Goal: Information Seeking & Learning: Learn about a topic

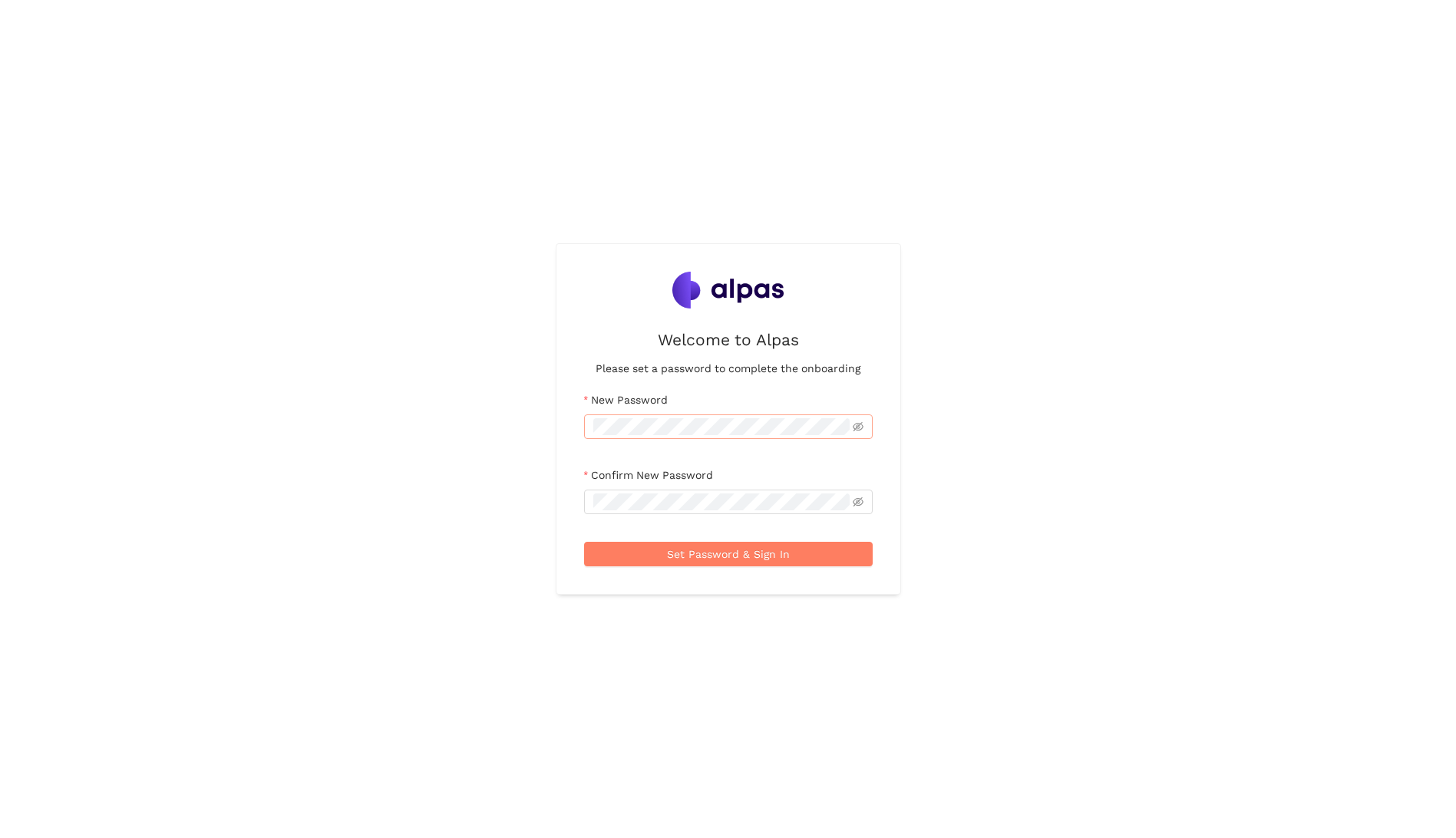
click at [654, 416] on span at bounding box center [728, 426] width 289 height 24
click at [680, 491] on span at bounding box center [728, 502] width 289 height 24
click at [735, 552] on span "Set Password & Sign In" at bounding box center [728, 554] width 123 height 17
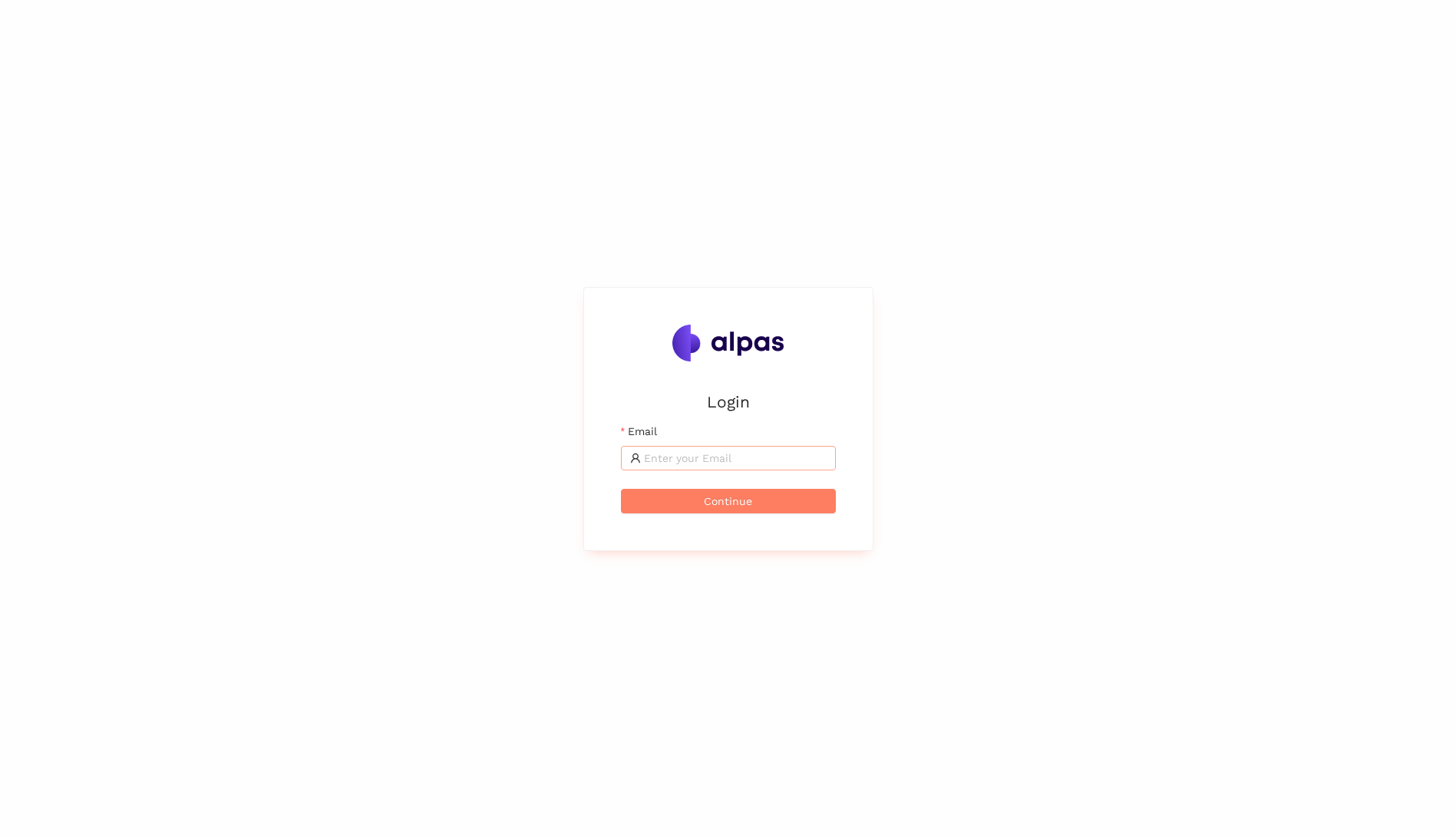
click at [706, 448] on span at bounding box center [728, 458] width 215 height 24
type input "[PERSON_NAME][EMAIL_ADDRESS][PERSON_NAME][DOMAIN_NAME]"
click at [750, 508] on span "Continue" at bounding box center [728, 501] width 48 height 17
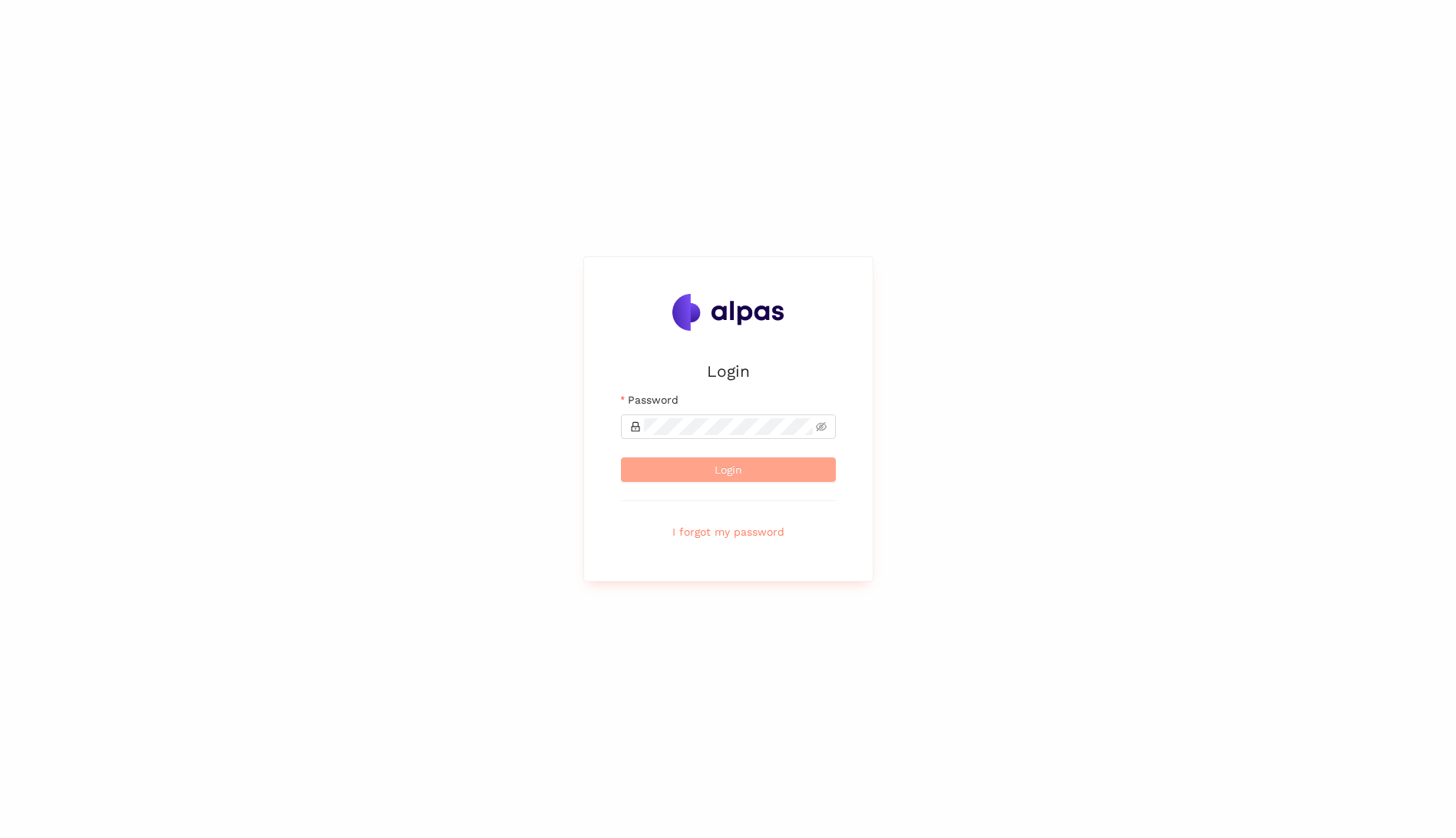
click at [767, 473] on button "Login" at bounding box center [728, 469] width 215 height 24
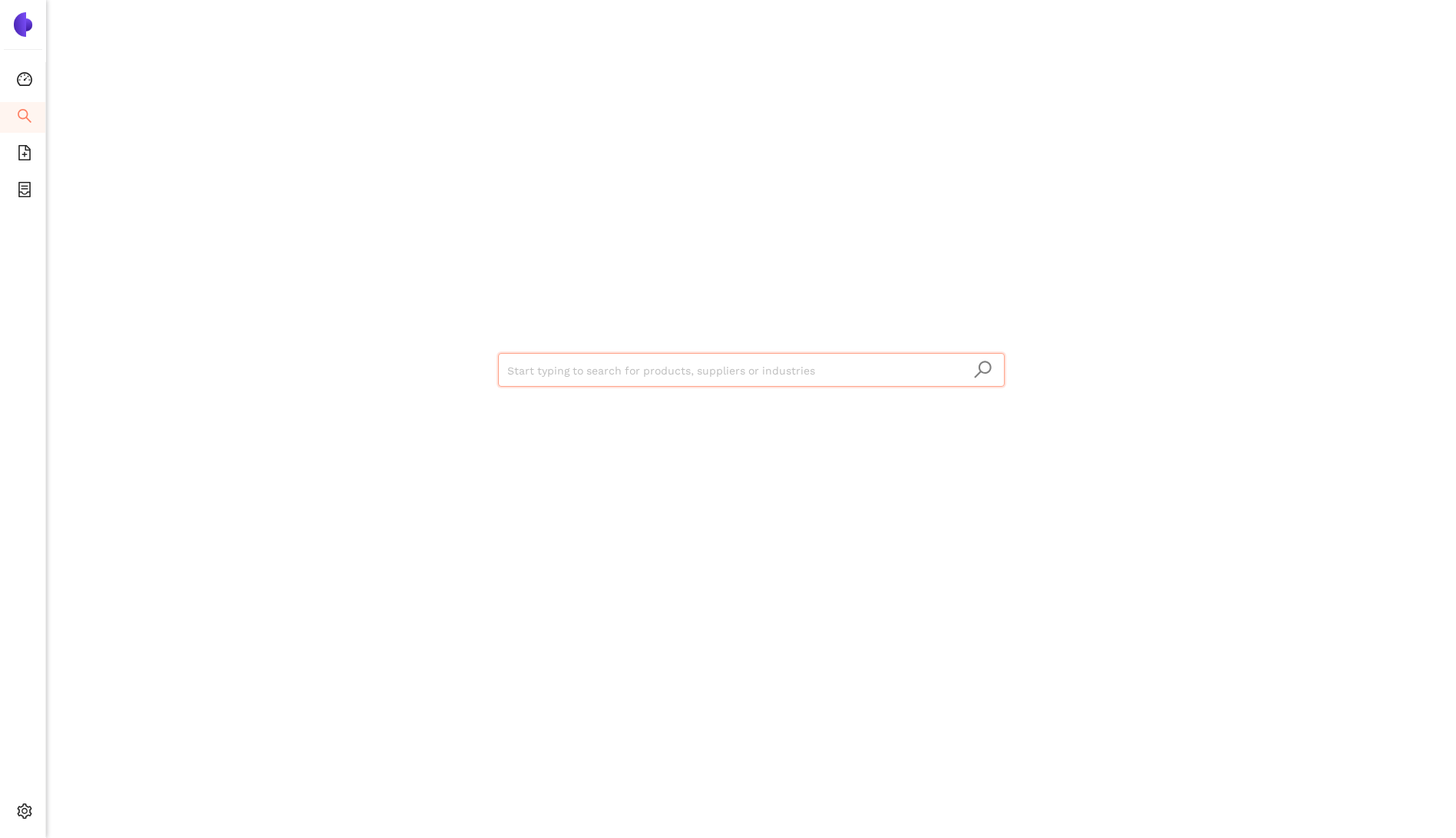
click at [582, 376] on input "search" at bounding box center [751, 371] width 488 height 34
type input "Oxygen"
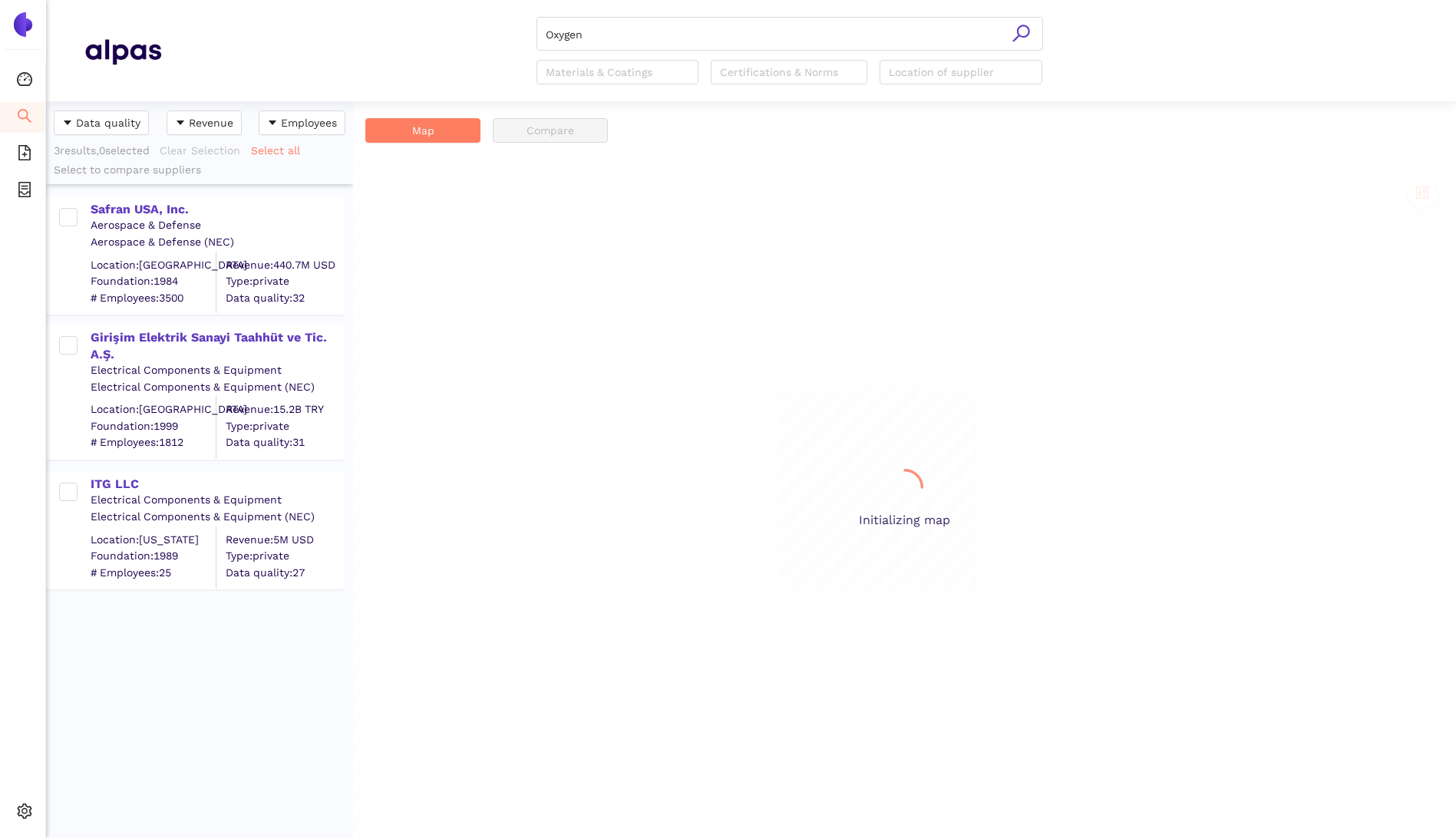
scroll to position [725, 296]
click at [595, 33] on input "Oxygen" at bounding box center [790, 35] width 488 height 34
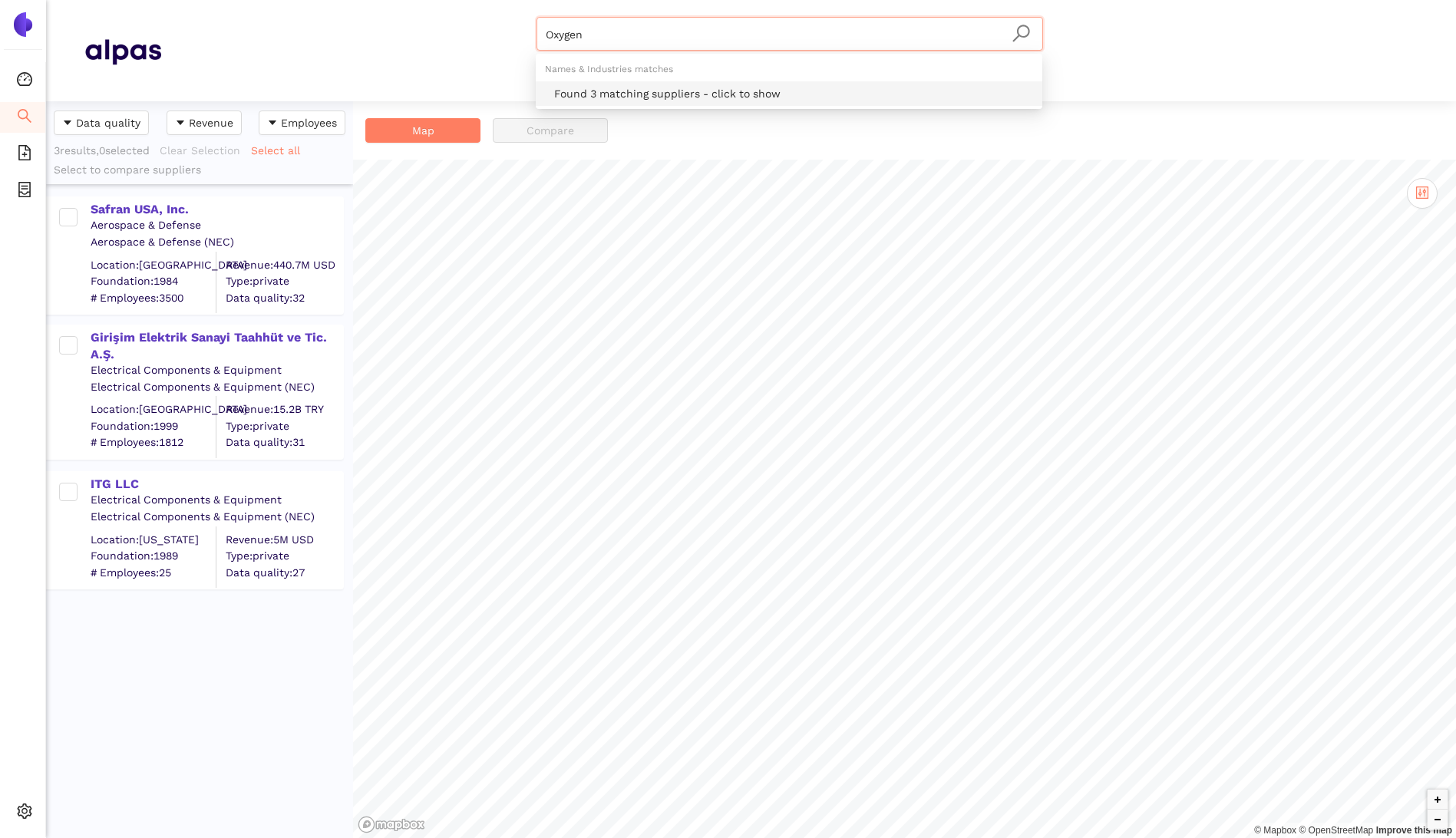
click at [646, 93] on div "Found 3 matching suppliers - click to show" at bounding box center [793, 93] width 479 height 17
drag, startPoint x: 601, startPoint y: 37, endPoint x: 515, endPoint y: 31, distance: 86.2
click at [515, 31] on div "Oxygen Materials & Coatings Certifications & Norms Location of supplier" at bounding box center [789, 51] width 1256 height 67
click at [620, 93] on div "Found 4 matching suppliers - click to show" at bounding box center [793, 93] width 479 height 17
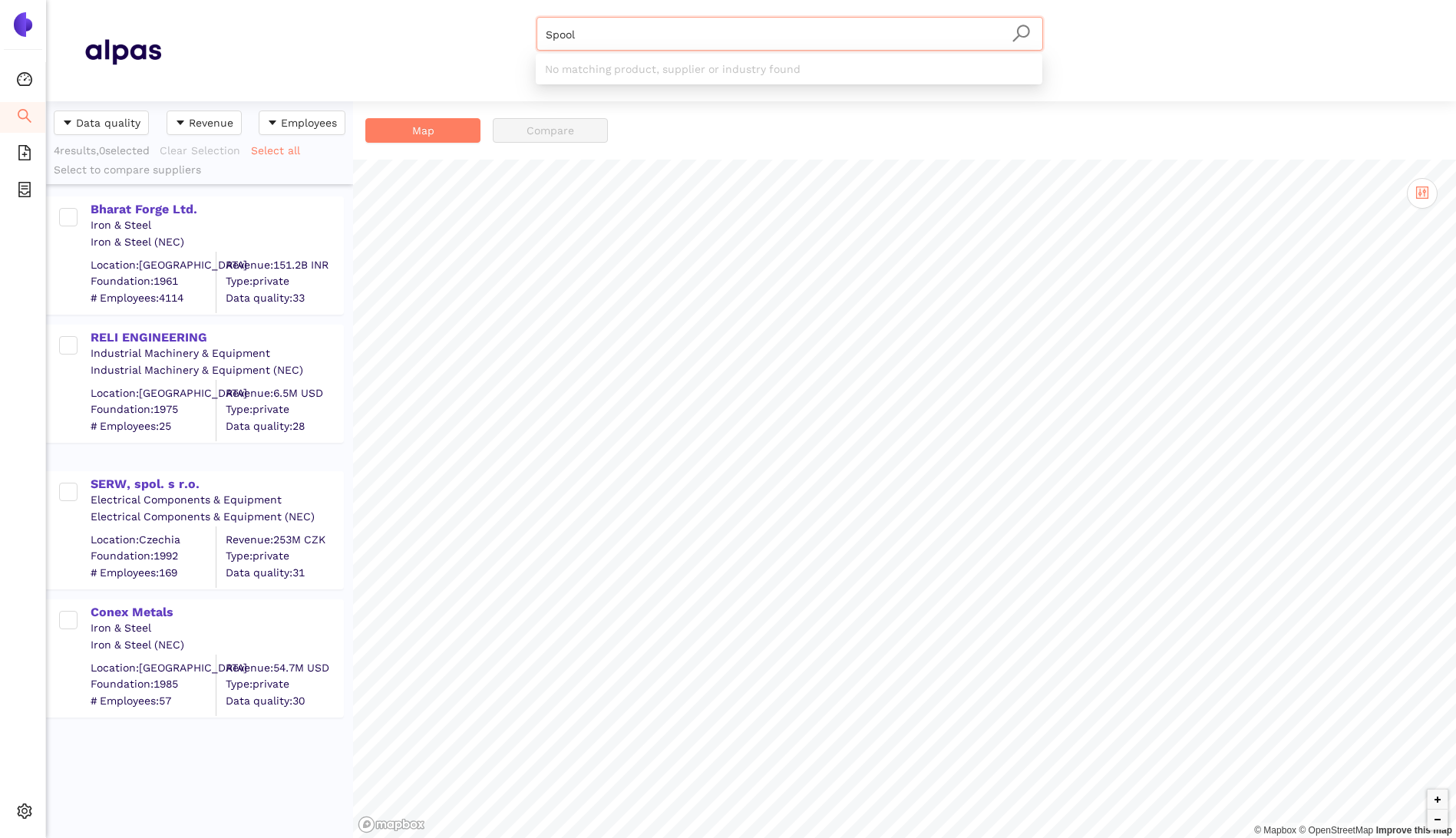
drag, startPoint x: 621, startPoint y: 34, endPoint x: 524, endPoint y: 29, distance: 97.1
click at [524, 29] on div "Spool Materials & Coatings Certifications & Norms Location of supplier" at bounding box center [789, 51] width 1256 height 67
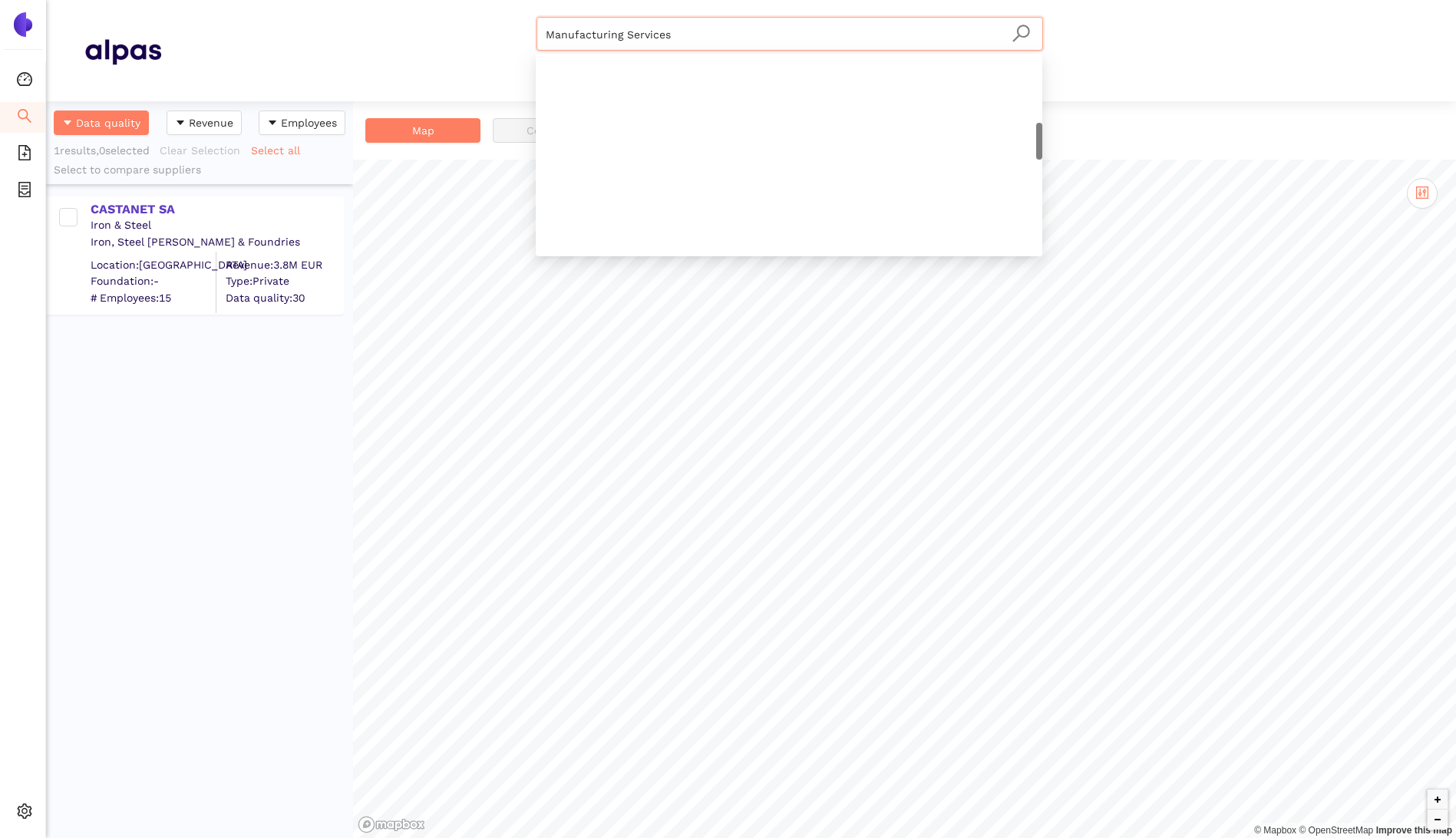
click at [728, 30] on input "Manufacturing Services" at bounding box center [790, 35] width 488 height 34
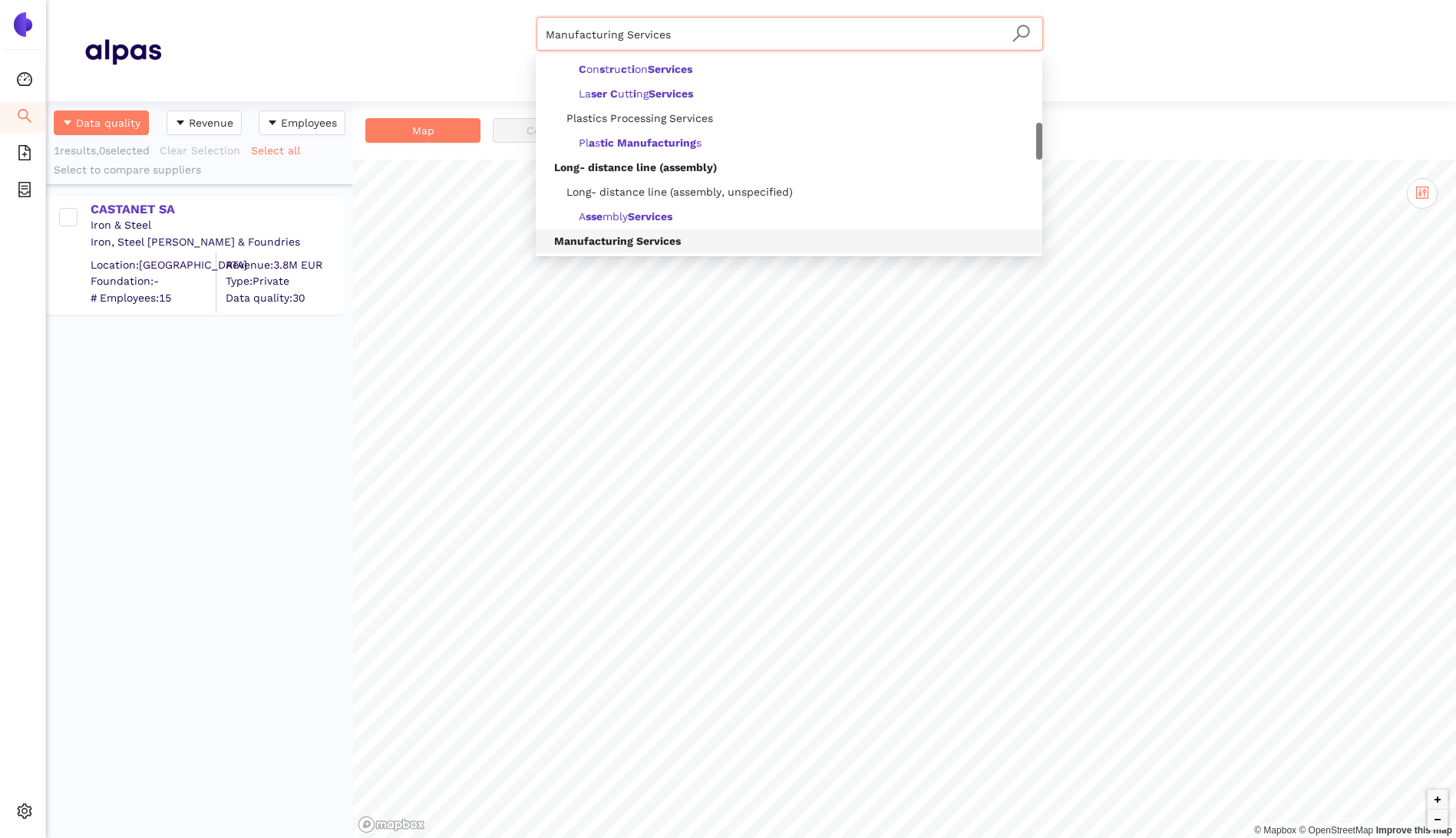
drag, startPoint x: 711, startPoint y: 40, endPoint x: 508, endPoint y: 7, distance: 205.7
click at [508, 6] on header "Manufacturing Services Materials & Coatings Certifications & Norms Location of …" at bounding box center [751, 51] width 1410 height 101
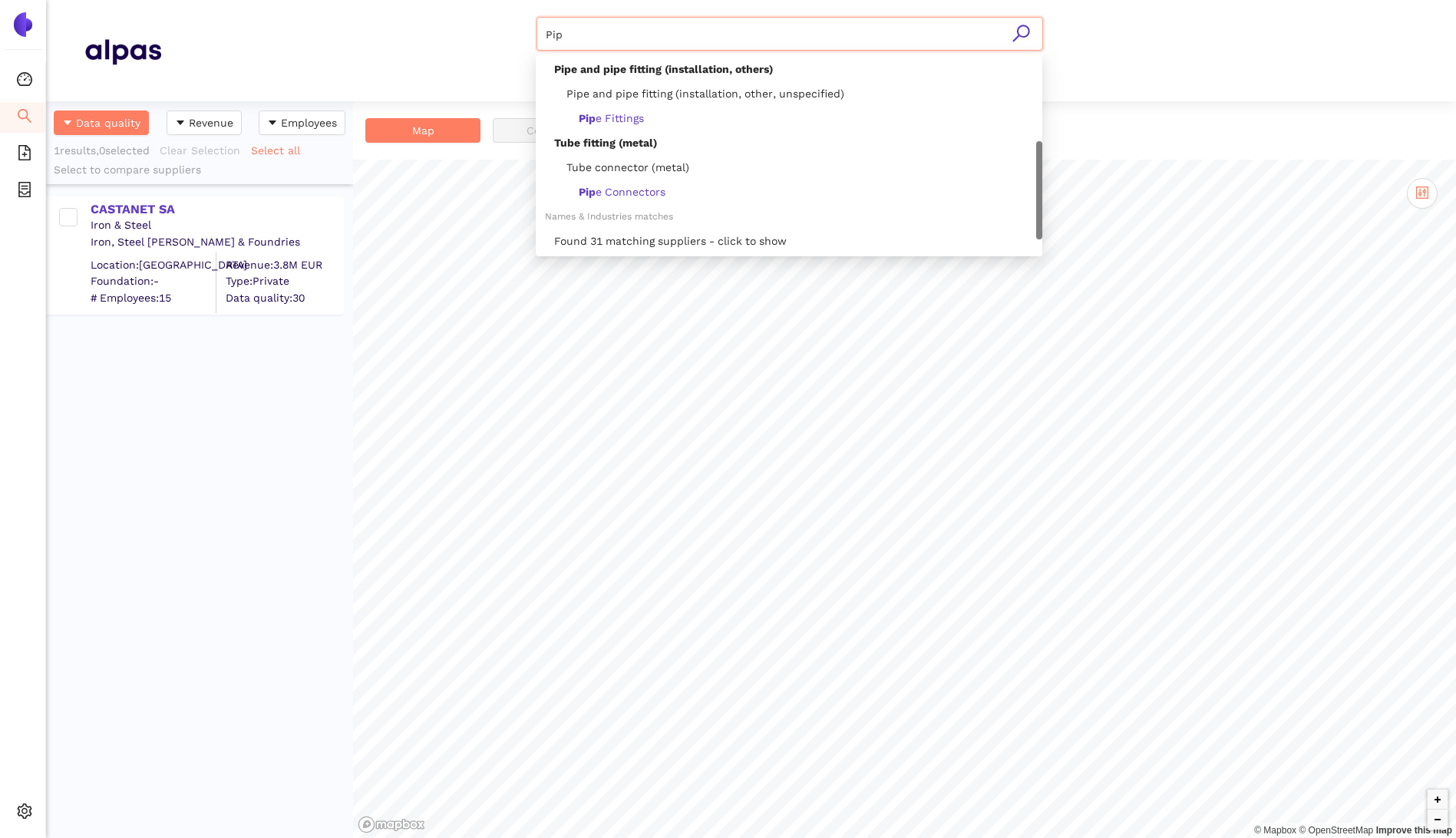
scroll to position [190, 0]
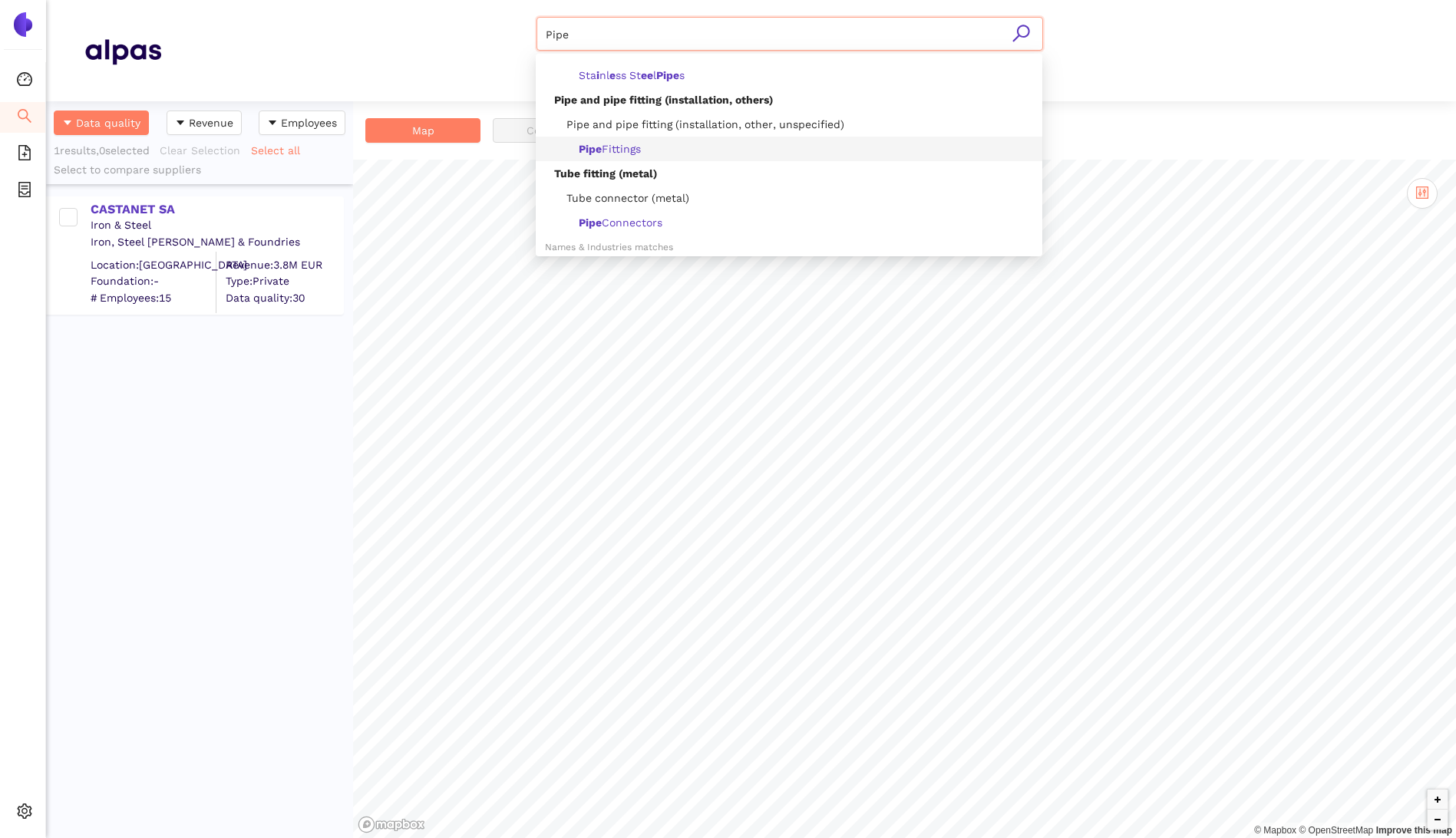
click at [615, 152] on span "Pipe Fittings" at bounding box center [610, 149] width 62 height 13
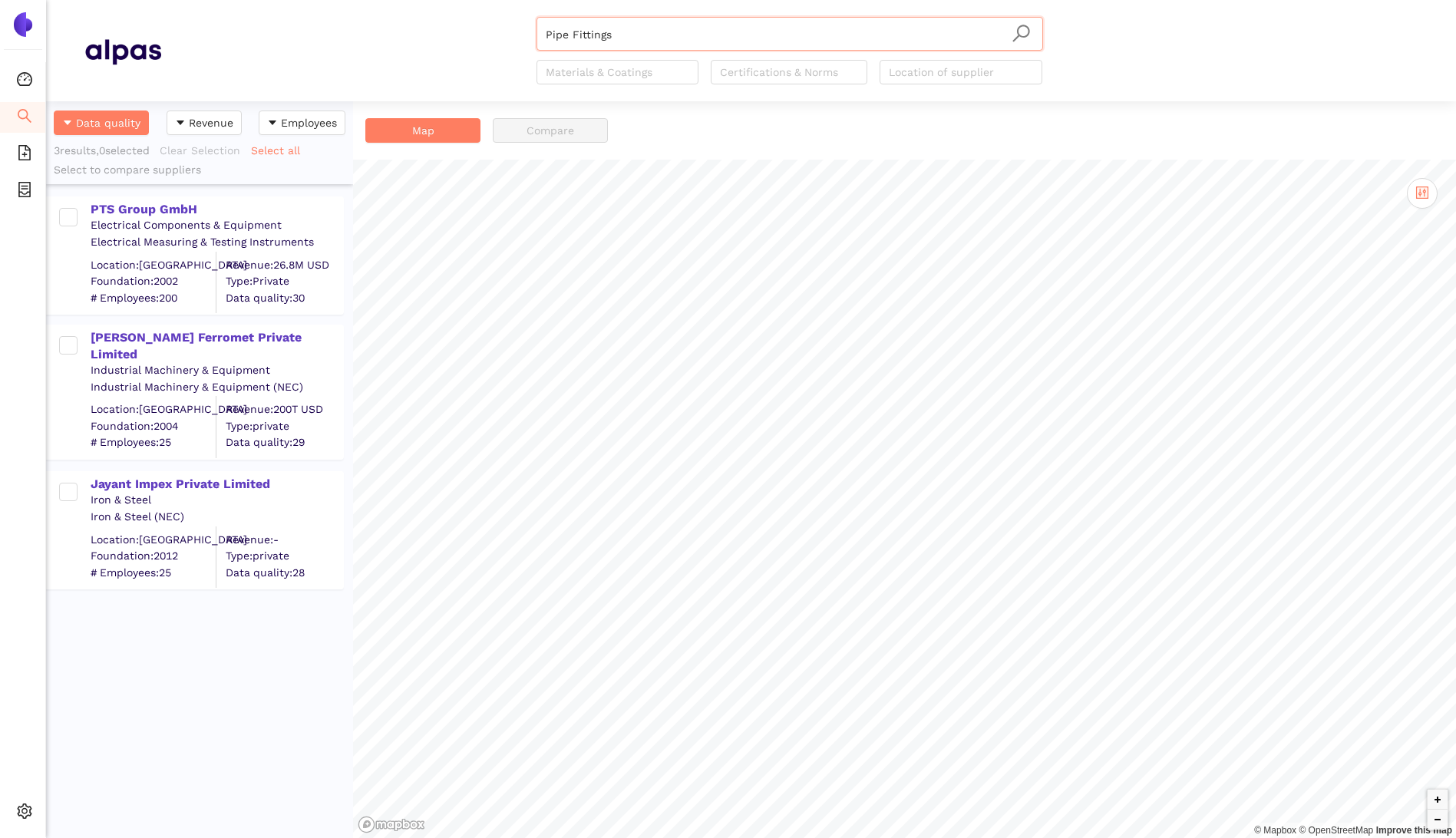
click at [617, 35] on input "Pipe Fittings" at bounding box center [790, 35] width 488 height 34
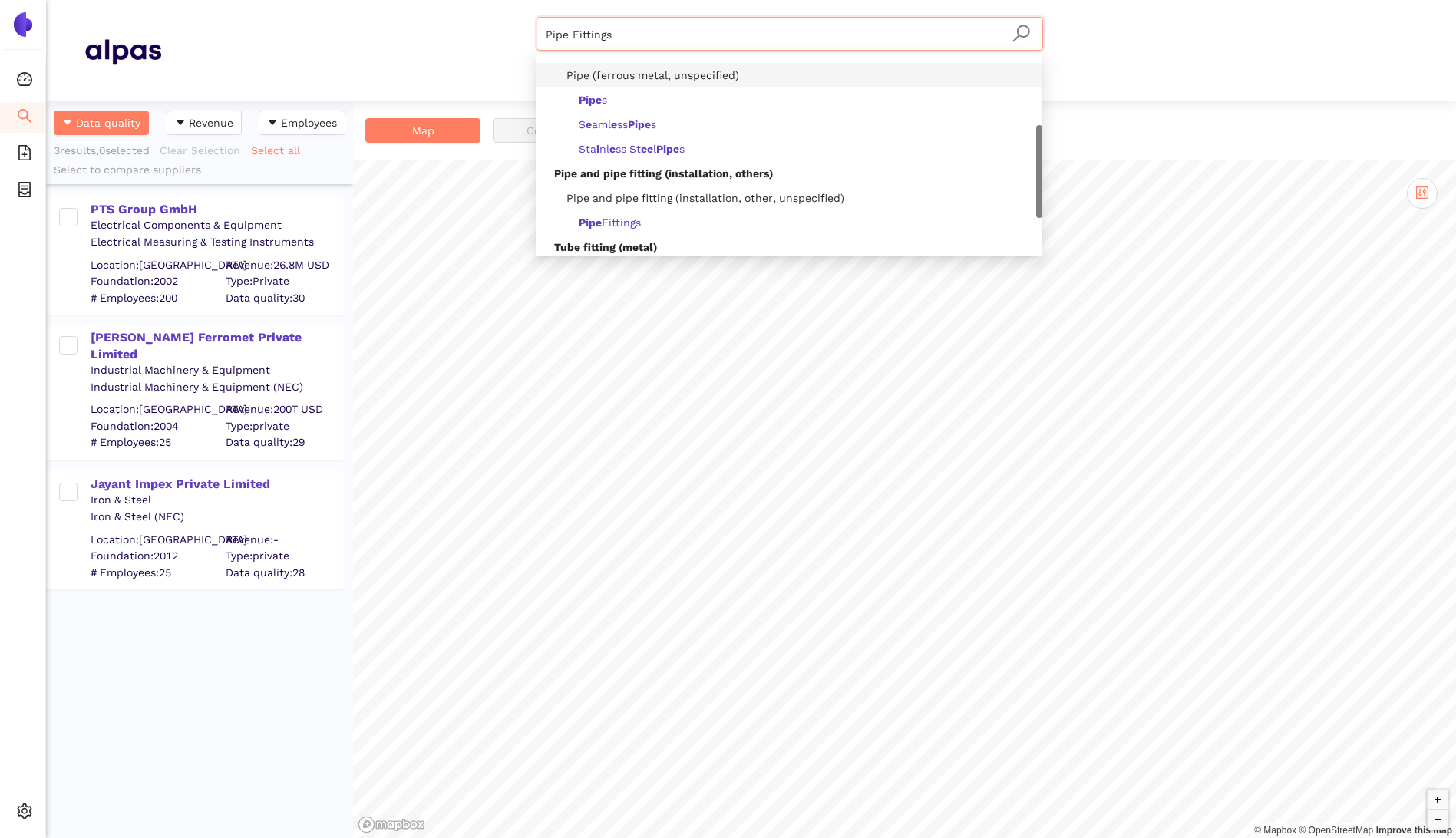
click at [1023, 40] on icon "search" at bounding box center [1021, 33] width 19 height 19
drag, startPoint x: 704, startPoint y: 34, endPoint x: 506, endPoint y: 10, distance: 199.4
click at [506, 10] on header "Pipe Fittings Materials & Coatings Certifications & Norms Location of supplier" at bounding box center [751, 51] width 1410 height 101
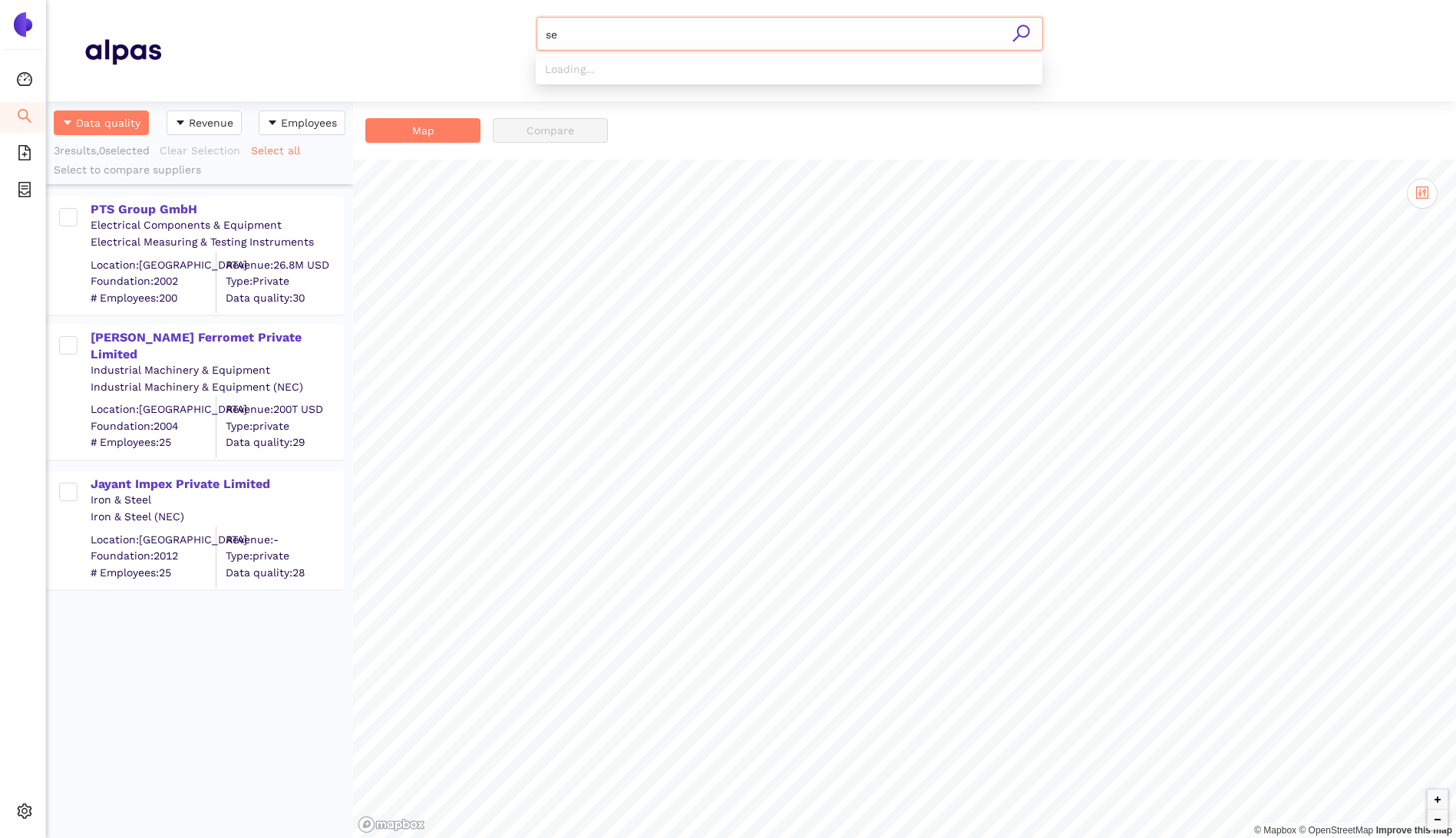
type input "s"
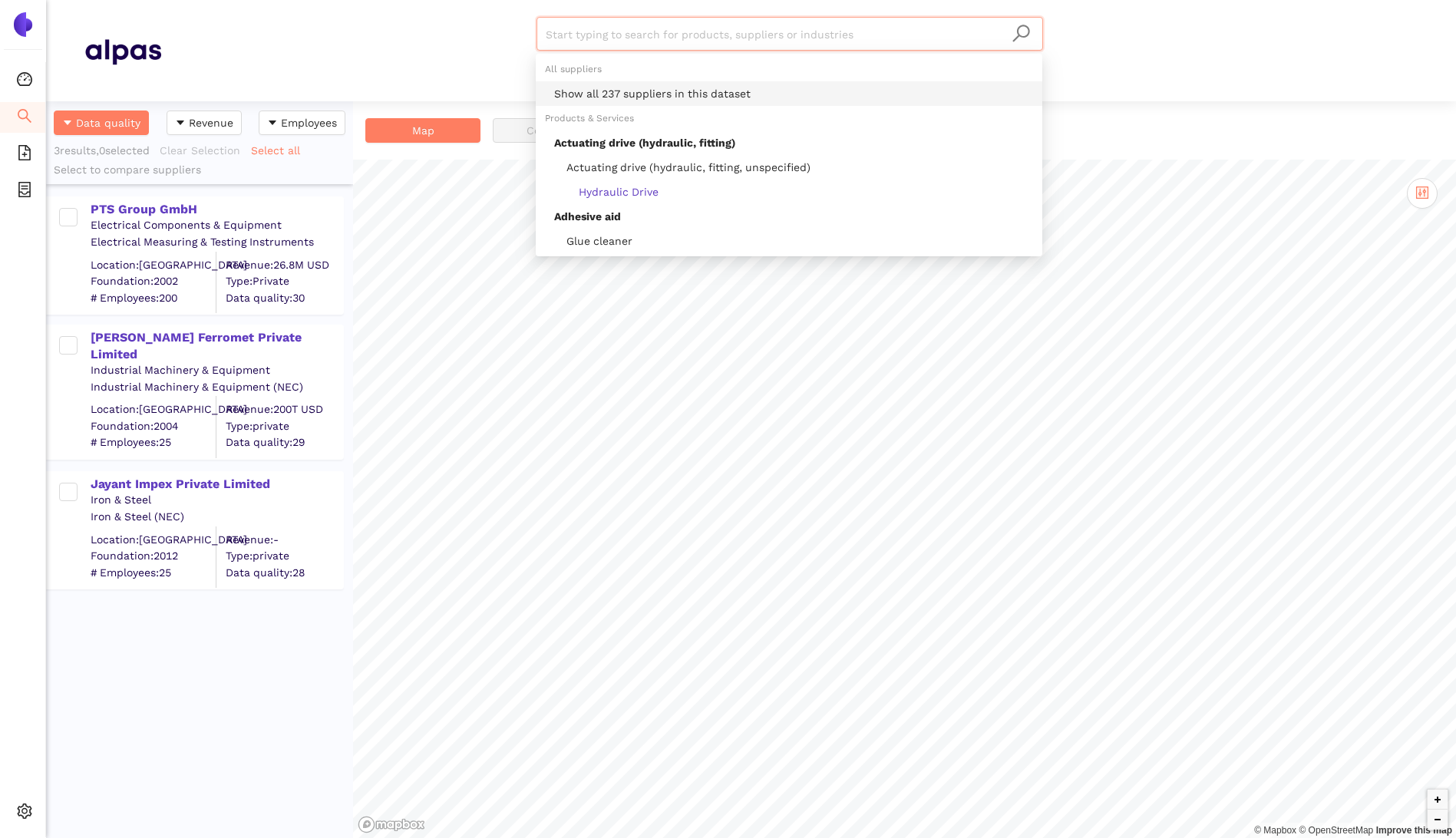
click at [259, 22] on div "Start typing to search for products, suppliers or industries Materials & Coatin…" at bounding box center [789, 51] width 1256 height 67
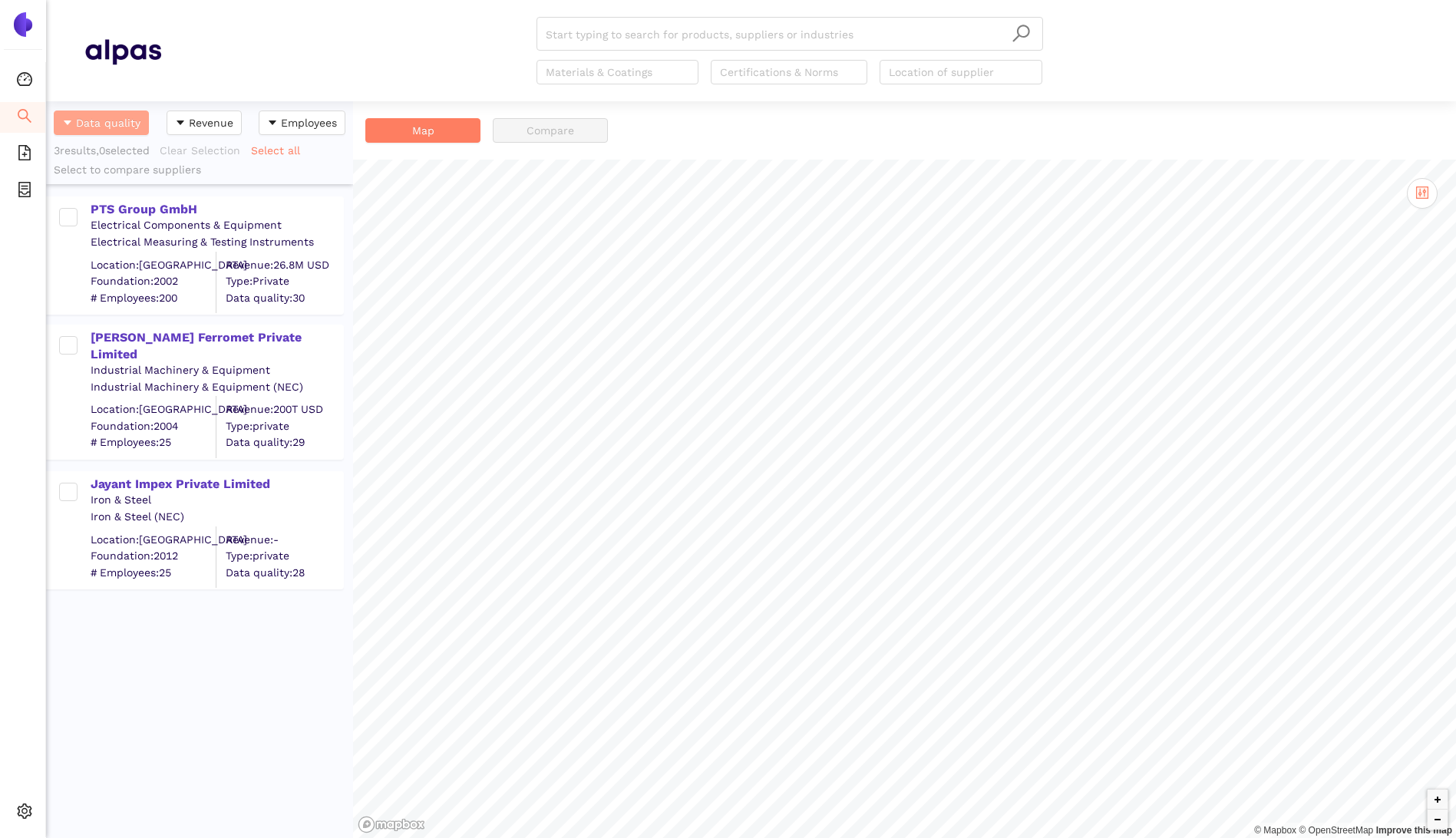
click at [65, 117] on icon "caret-down" at bounding box center [67, 122] width 11 height 11
click at [69, 120] on icon "caret-up" at bounding box center [67, 122] width 11 height 11
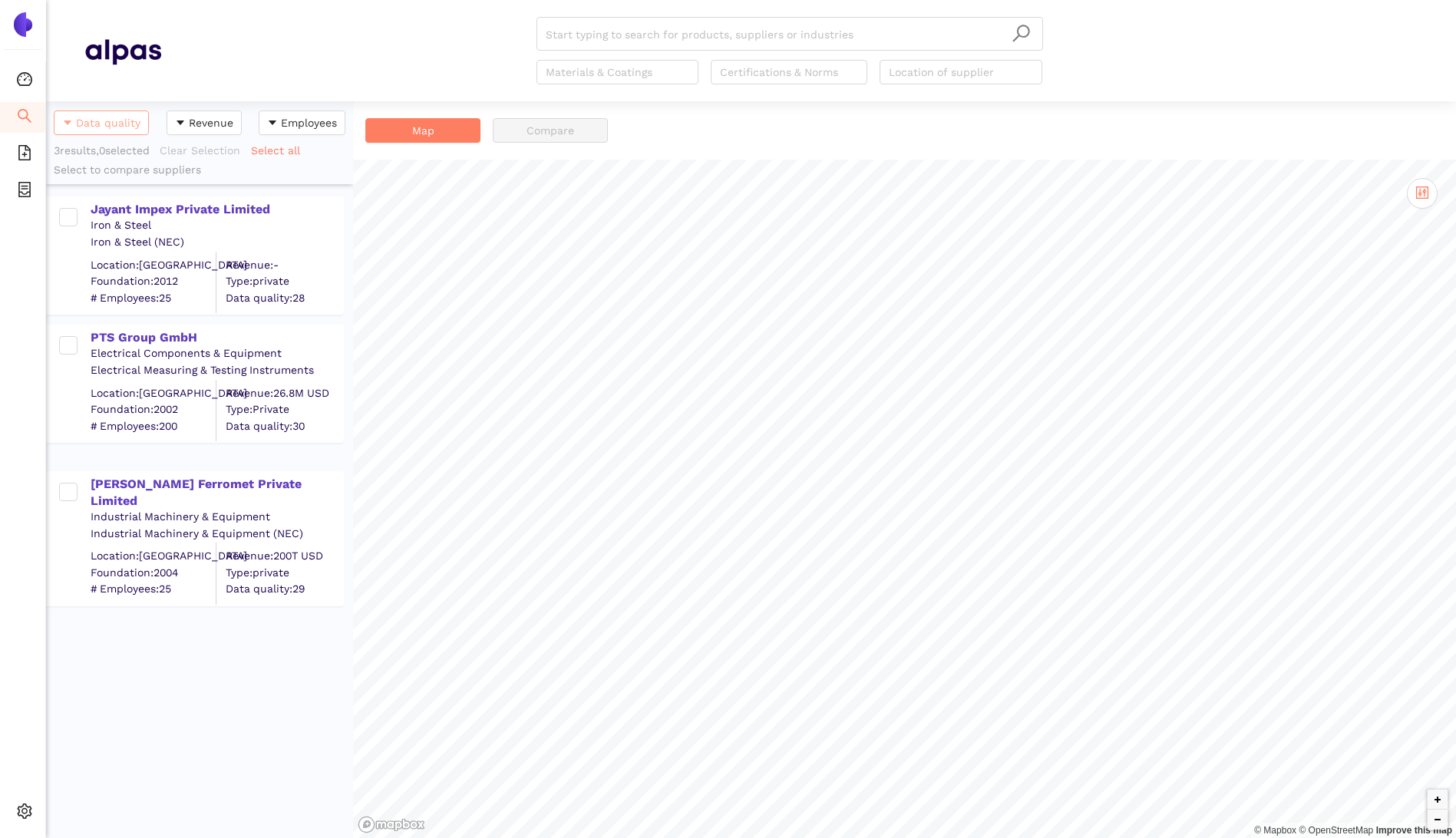
click at [69, 120] on icon "caret-down" at bounding box center [67, 122] width 8 height 4
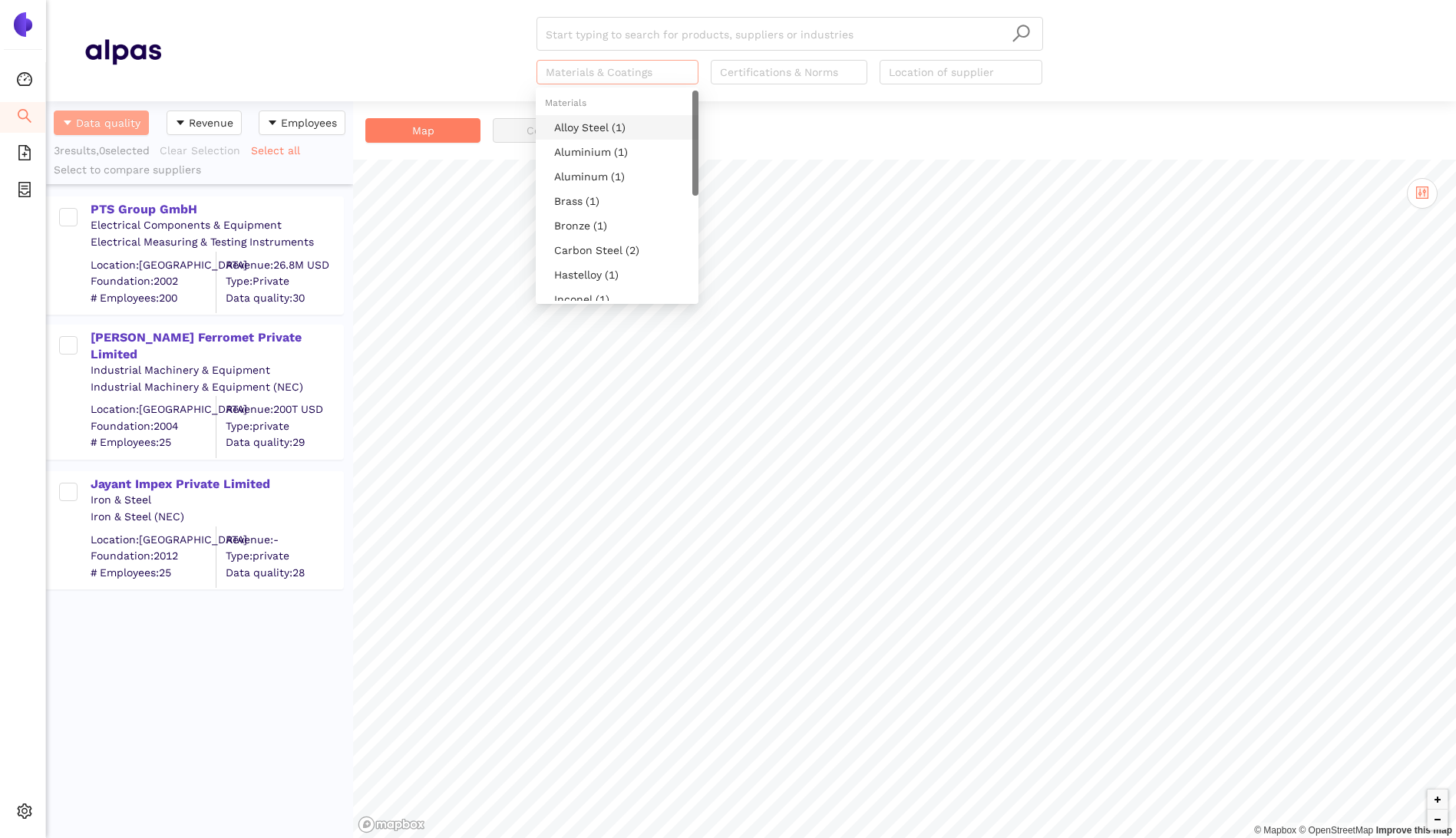
click at [642, 72] on div at bounding box center [611, 72] width 140 height 19
click at [614, 248] on div "Carbon Steel (2)" at bounding box center [621, 250] width 135 height 17
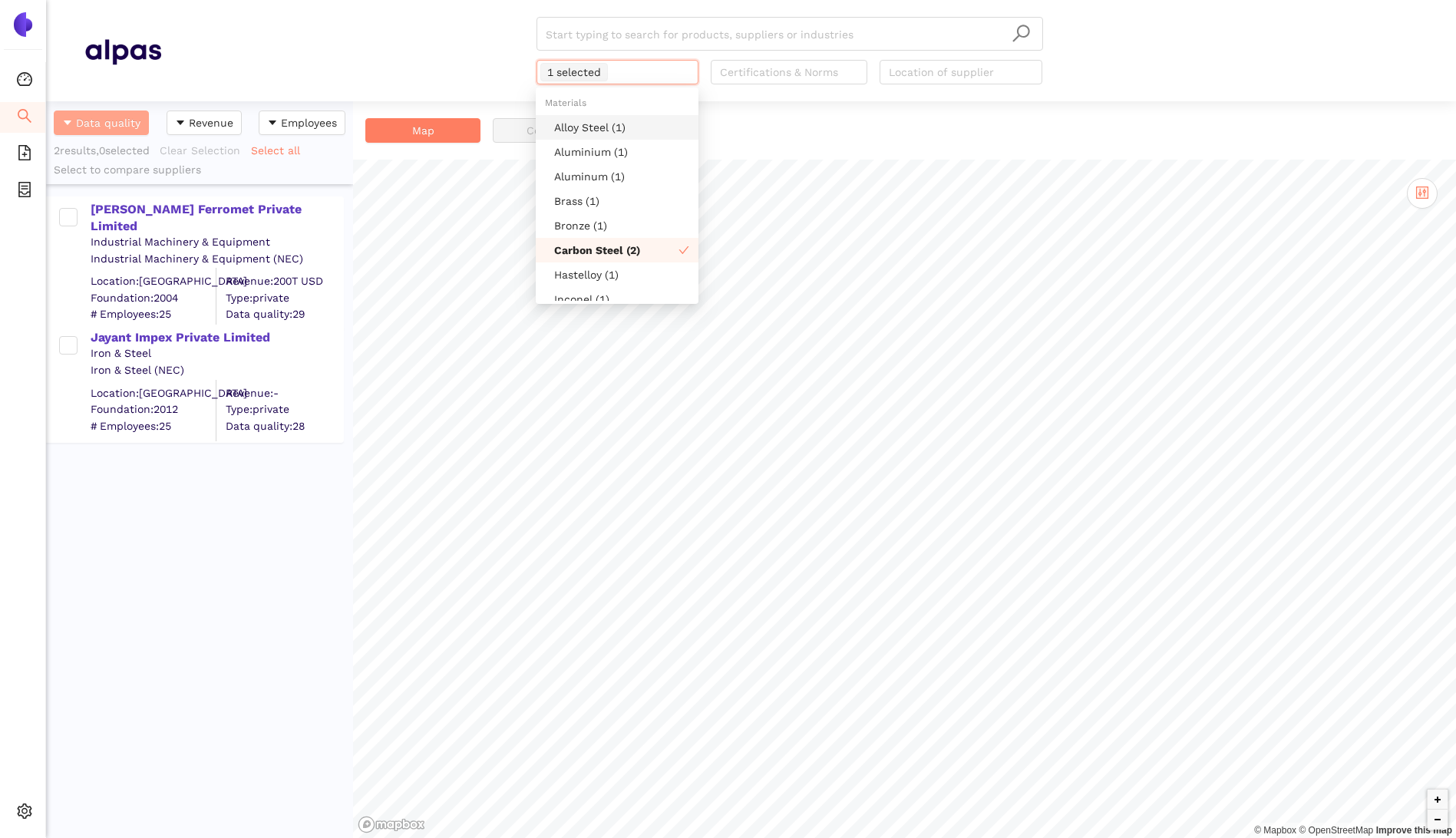
click at [594, 135] on div "Alloy Steel (1)" at bounding box center [621, 127] width 135 height 17
click at [611, 170] on div "Metal (1)" at bounding box center [621, 170] width 135 height 17
click at [629, 211] on div "Stainless Steel (2)" at bounding box center [621, 215] width 135 height 17
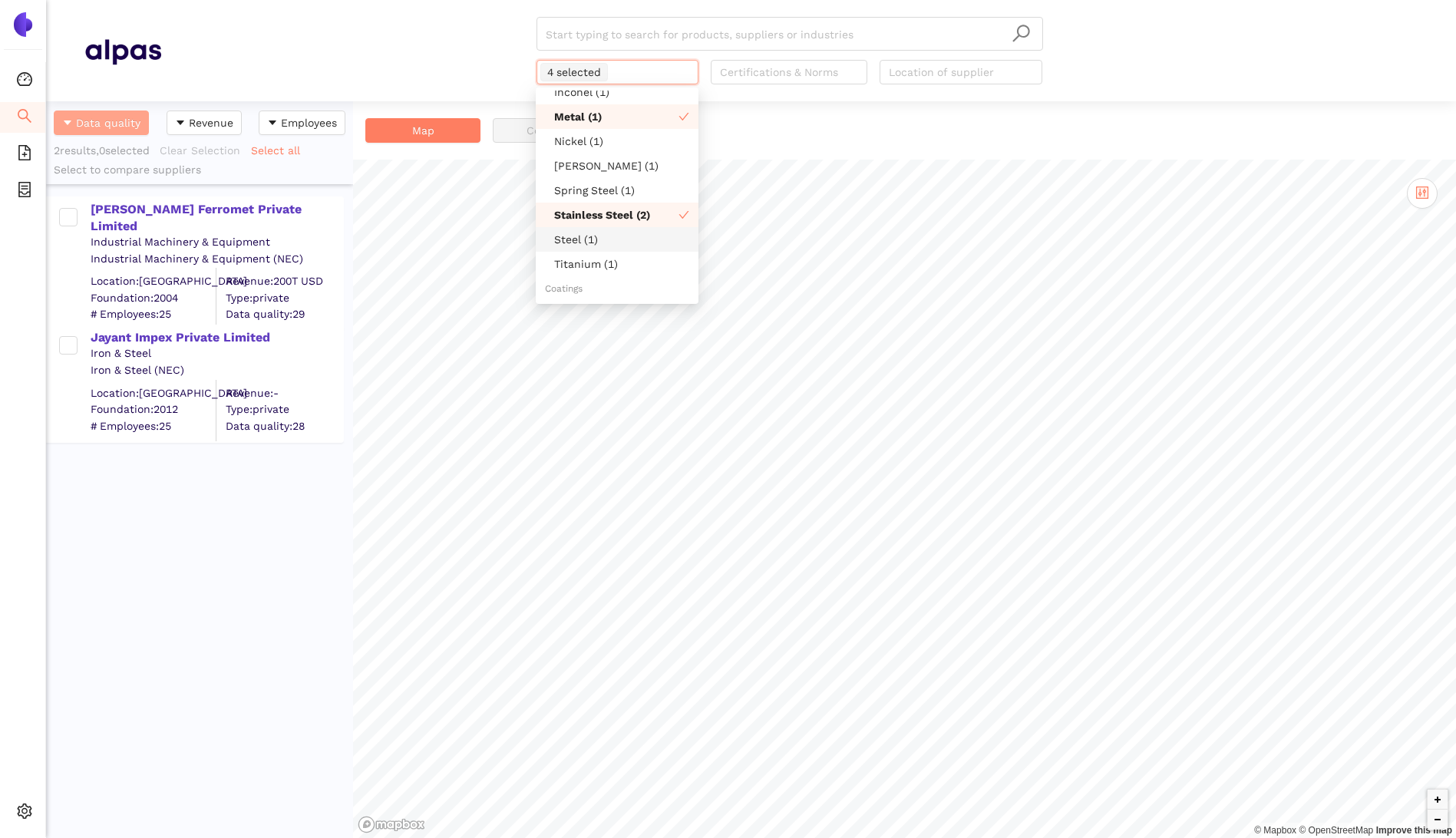
click at [617, 235] on div "Steel (1)" at bounding box center [621, 239] width 135 height 17
click at [803, 70] on div at bounding box center [781, 72] width 134 height 19
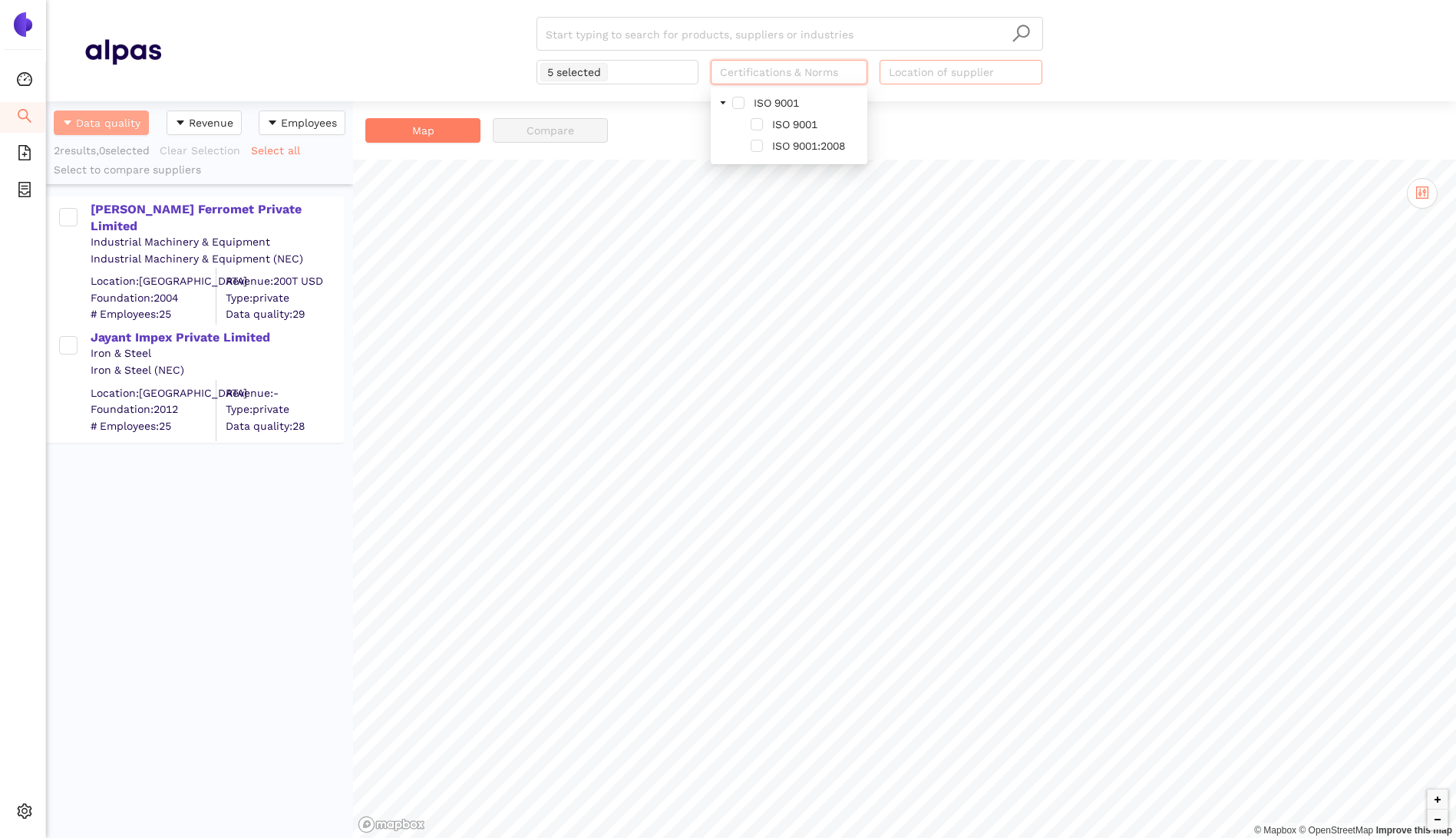
click at [922, 69] on div at bounding box center [953, 72] width 140 height 19
click at [932, 125] on div "India (2)" at bounding box center [960, 127] width 144 height 17
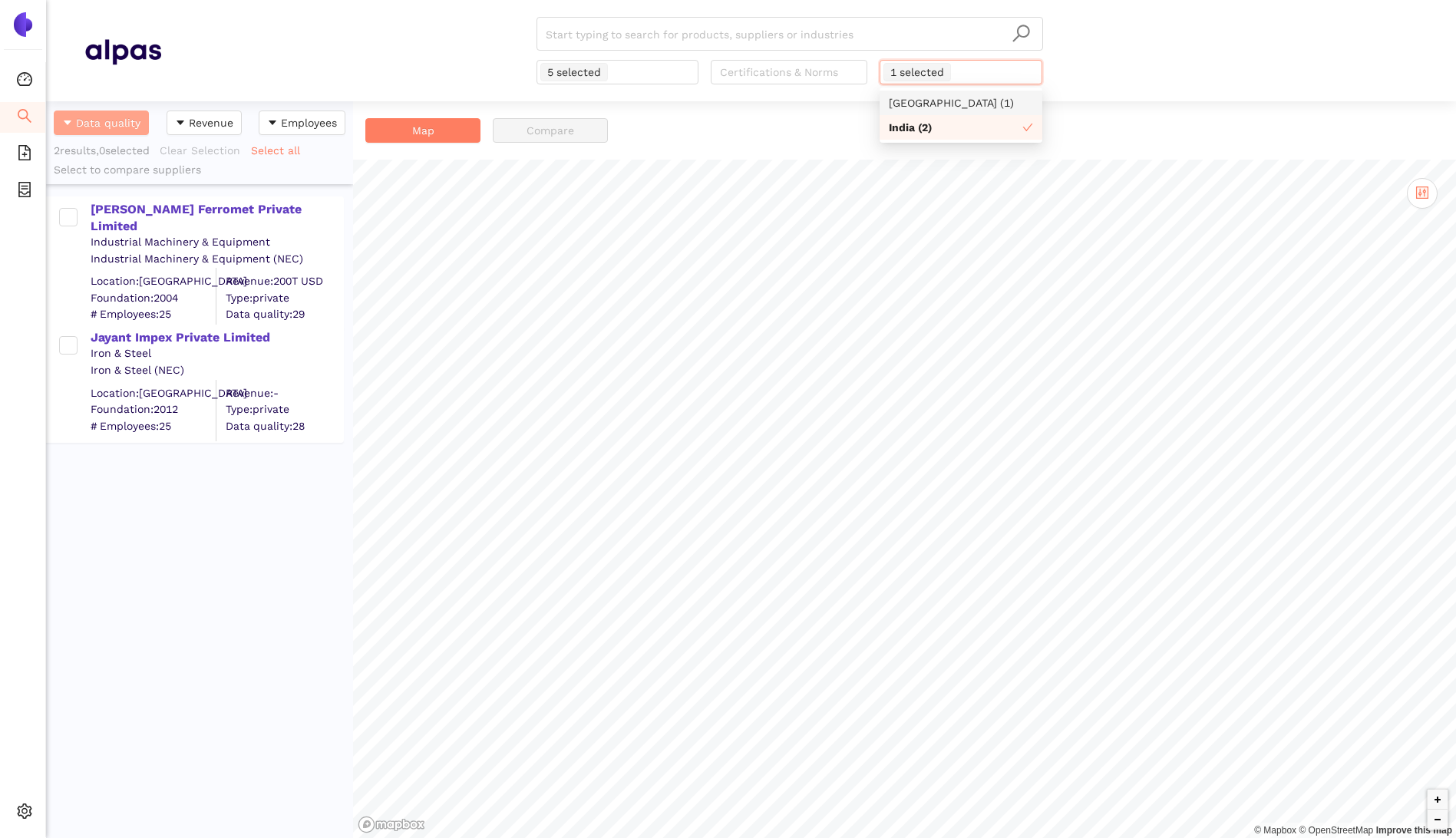
click at [935, 105] on div "Germany (1)" at bounding box center [960, 103] width 144 height 17
click at [14, 17] on img at bounding box center [23, 24] width 24 height 24
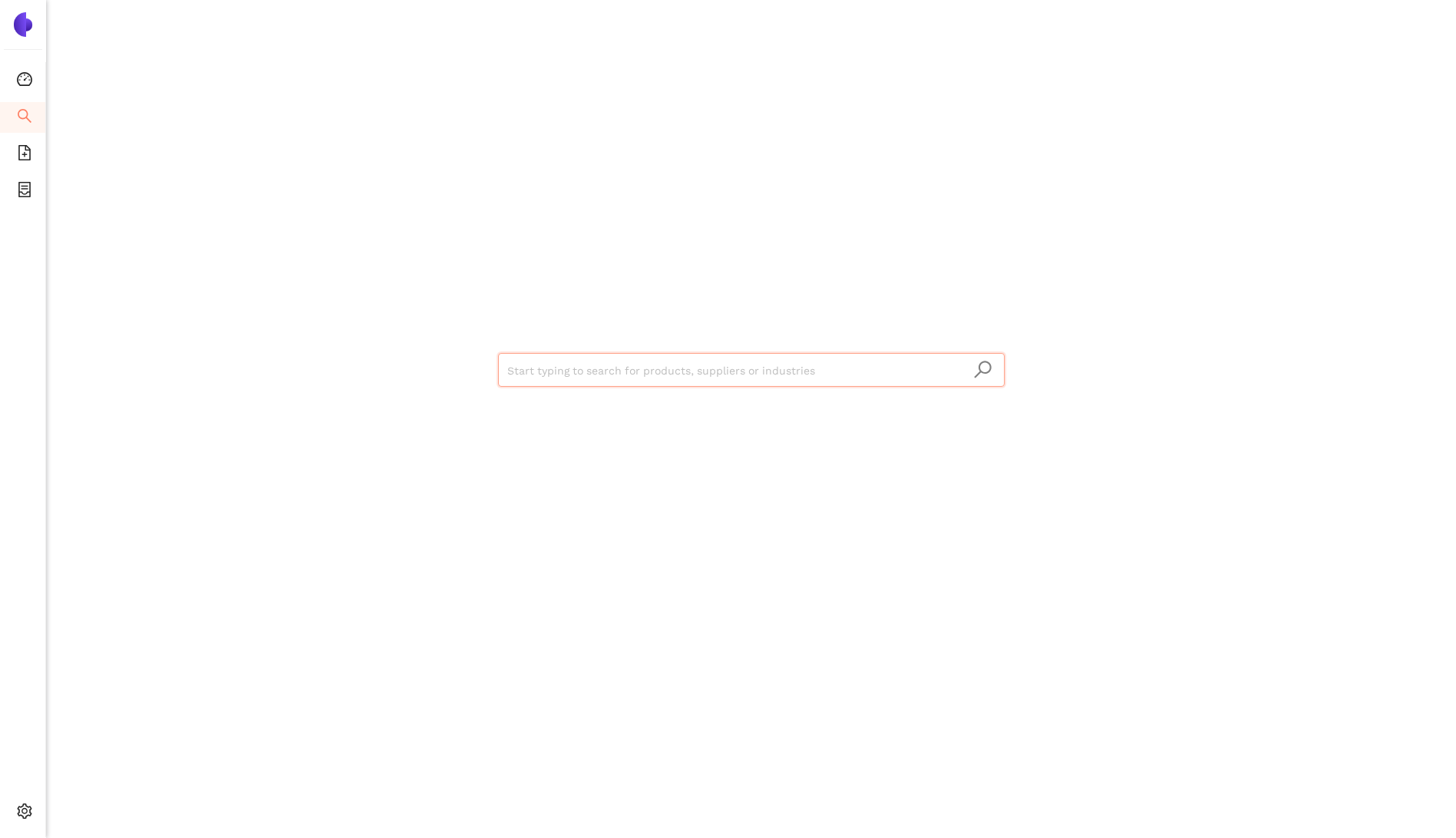
click at [624, 374] on input "search" at bounding box center [751, 371] width 488 height 34
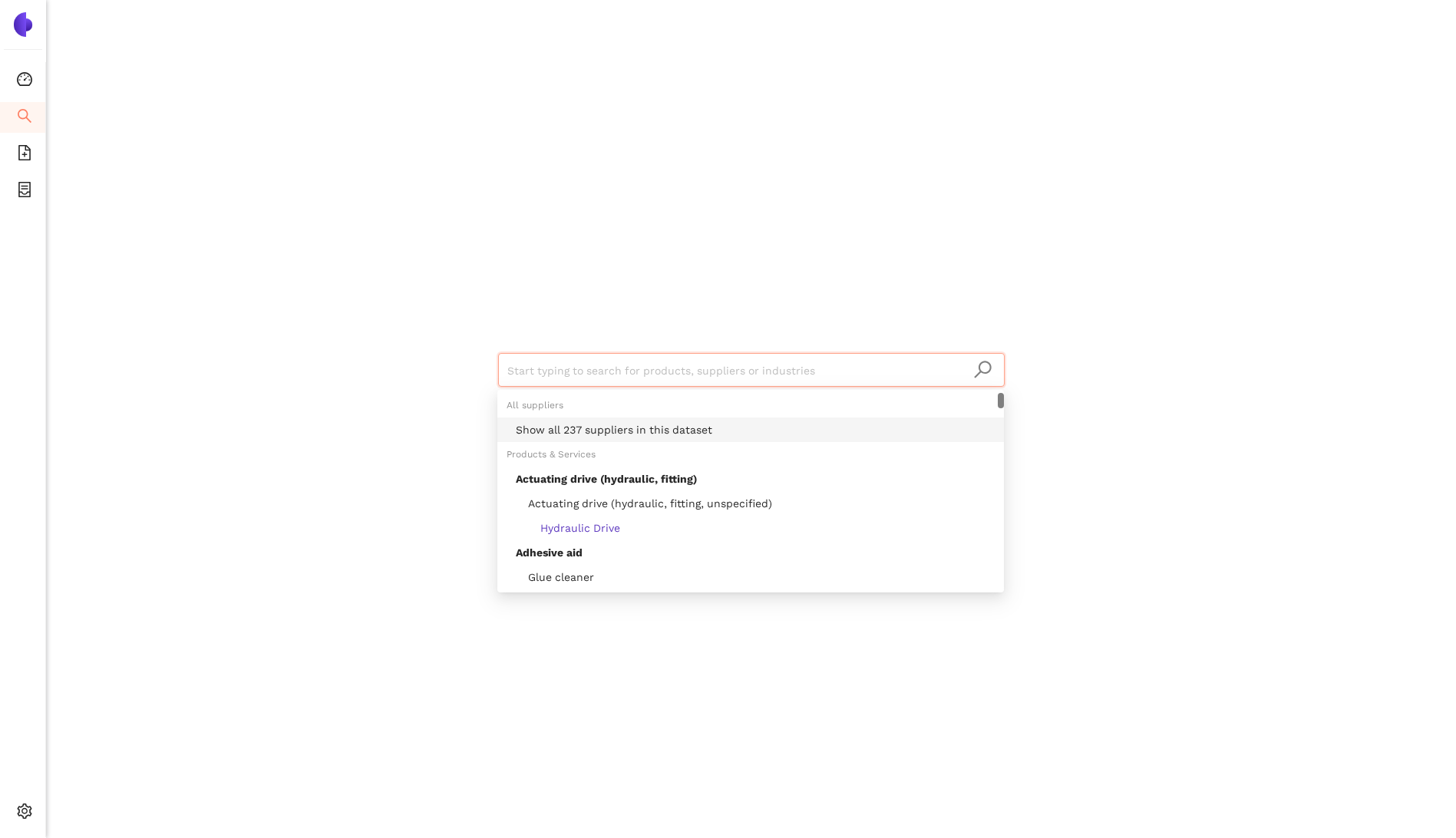
click at [642, 427] on div "Show all 237 suppliers in this dataset" at bounding box center [755, 430] width 479 height 17
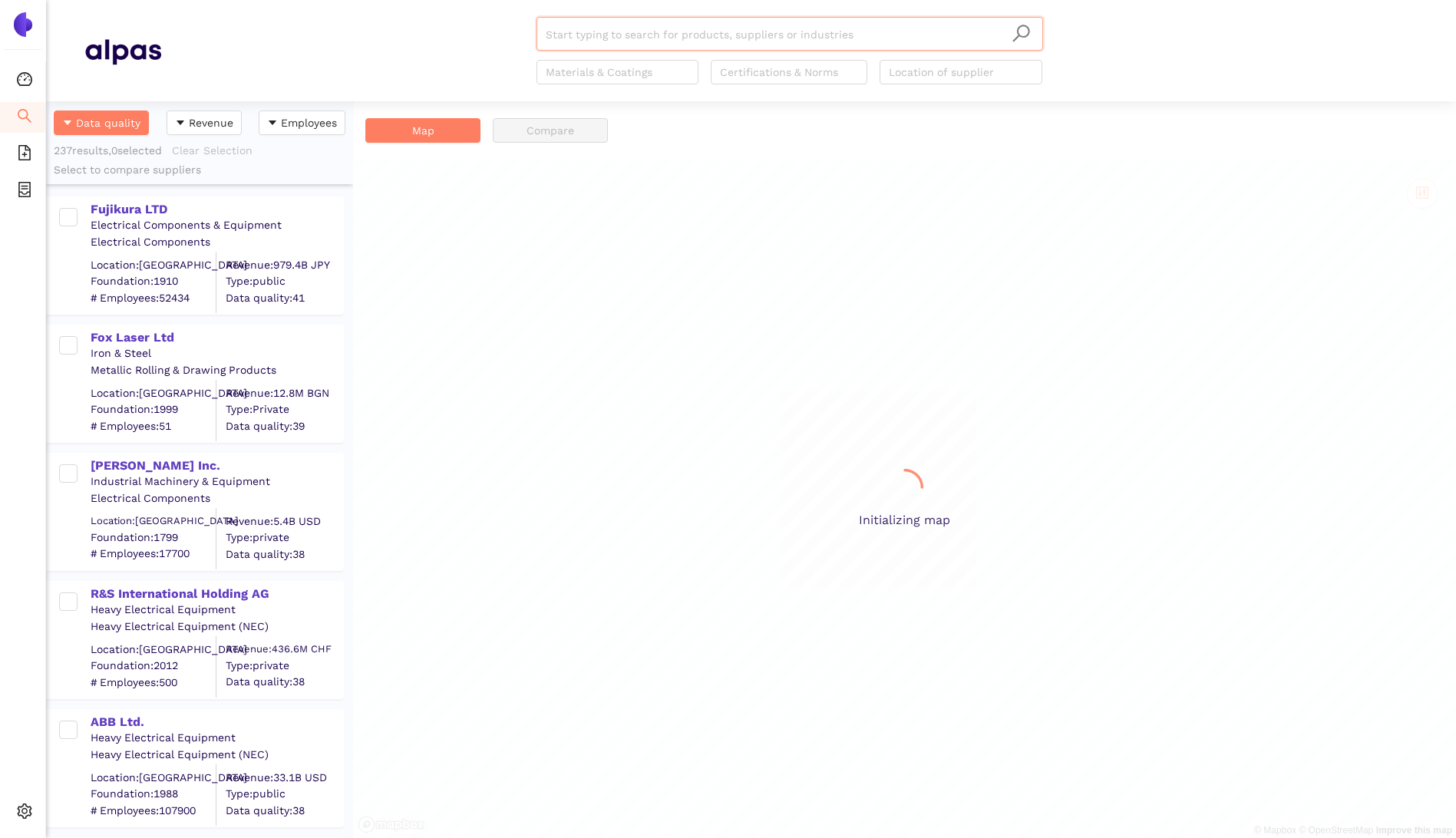
scroll to position [725, 296]
